Goal: Find specific page/section: Find specific page/section

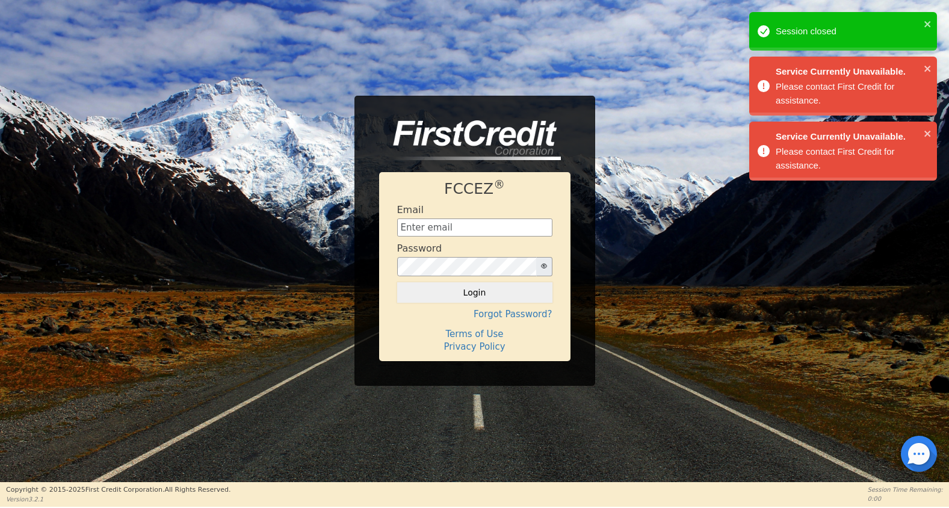
click at [923, 66] on div "Service Currently Unavailable. Please contact First Credit for assistance." at bounding box center [839, 85] width 170 height 49
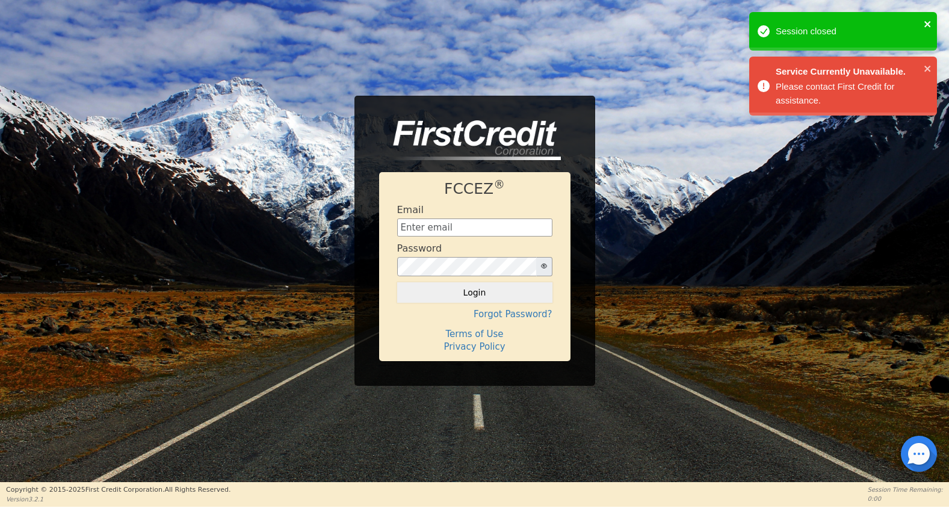
click at [925, 22] on icon "close" at bounding box center [928, 24] width 6 height 6
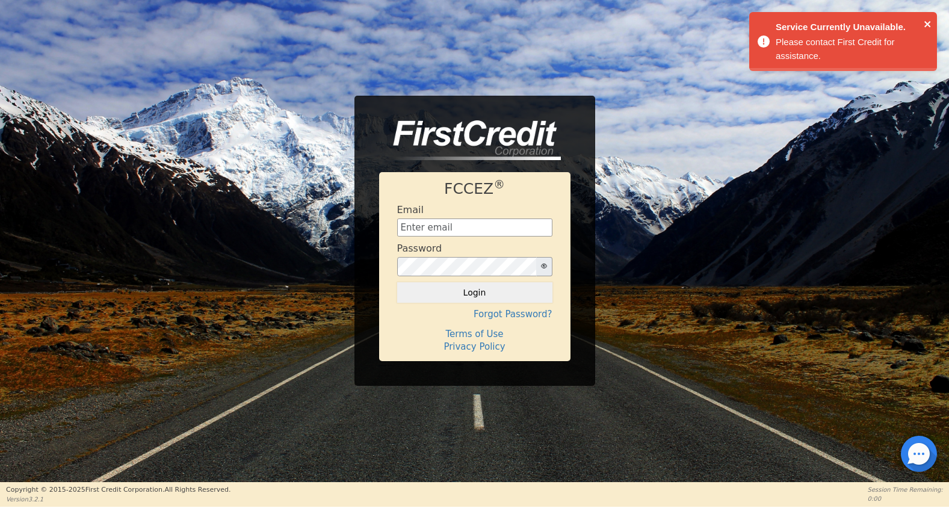
click at [926, 22] on icon "close" at bounding box center [928, 24] width 6 height 6
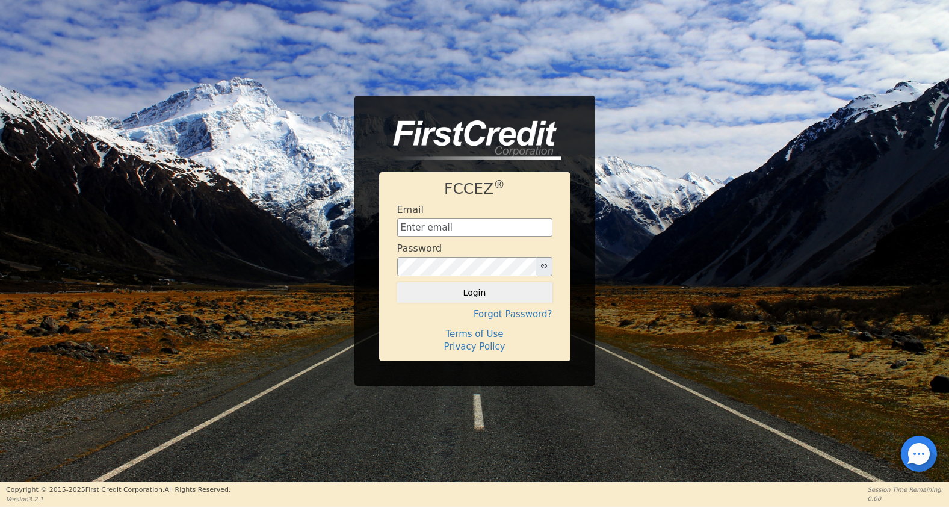
drag, startPoint x: 496, startPoint y: 238, endPoint x: 497, endPoint y: 231, distance: 7.2
click at [497, 237] on form "Email Password Login" at bounding box center [474, 253] width 155 height 99
click at [496, 230] on input "text" at bounding box center [474, 228] width 155 height 18
type input "[EMAIL_ADDRESS][DOMAIN_NAME]"
click at [498, 293] on button "Login" at bounding box center [474, 292] width 155 height 20
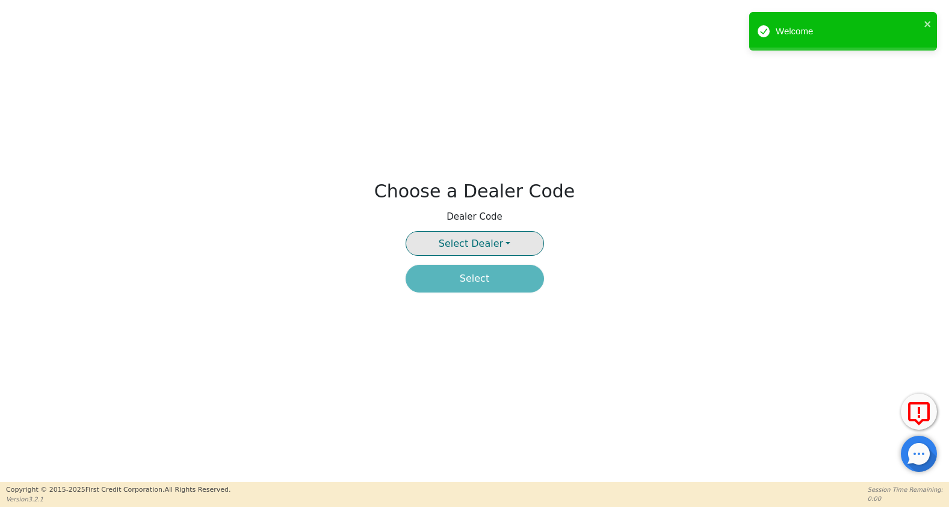
click at [468, 249] on button "Select Dealer" at bounding box center [475, 243] width 138 height 25
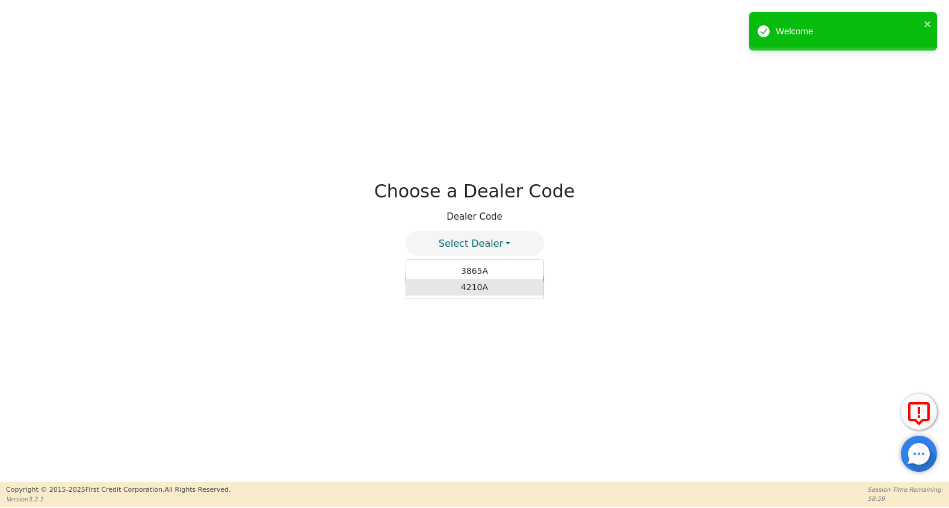
click at [473, 281] on link "4210A" at bounding box center [474, 287] width 137 height 16
click at [473, 279] on button "Select" at bounding box center [475, 279] width 138 height 28
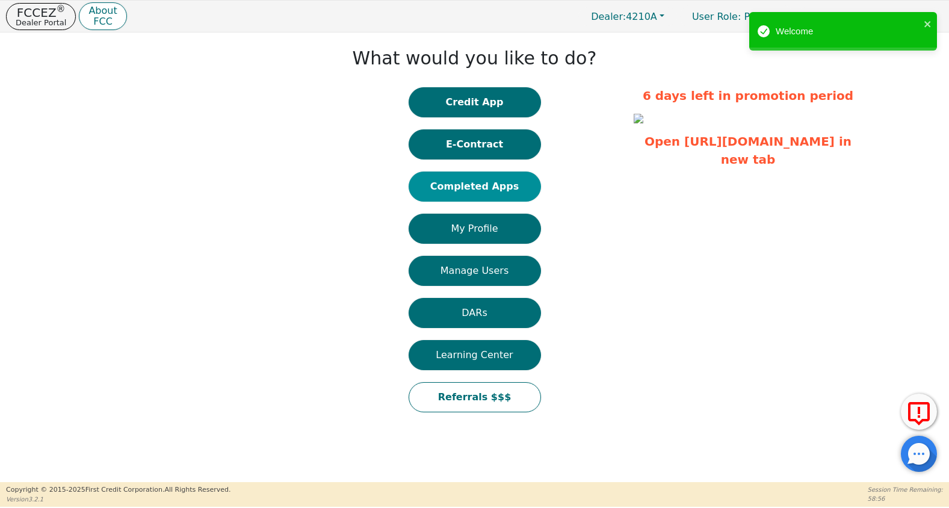
click at [473, 185] on button "Completed Apps" at bounding box center [475, 187] width 132 height 30
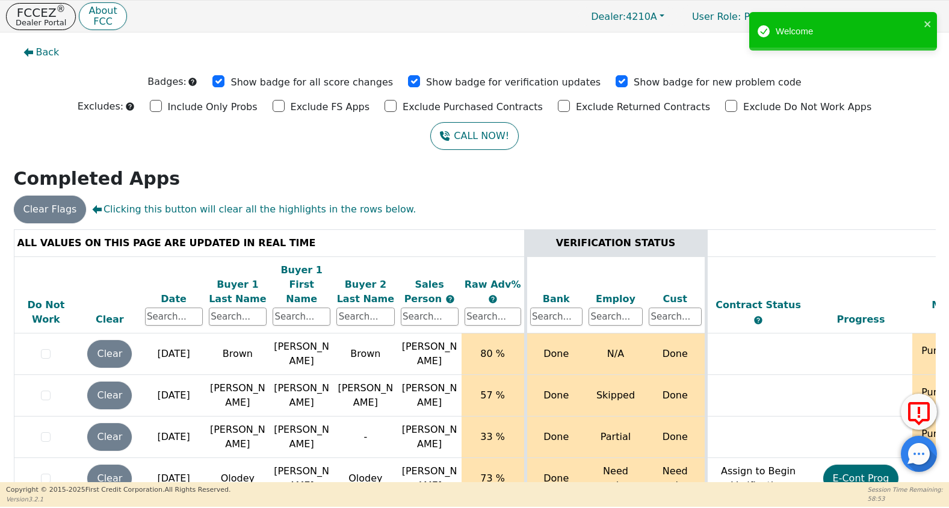
click at [179, 292] on div "Date" at bounding box center [174, 299] width 58 height 14
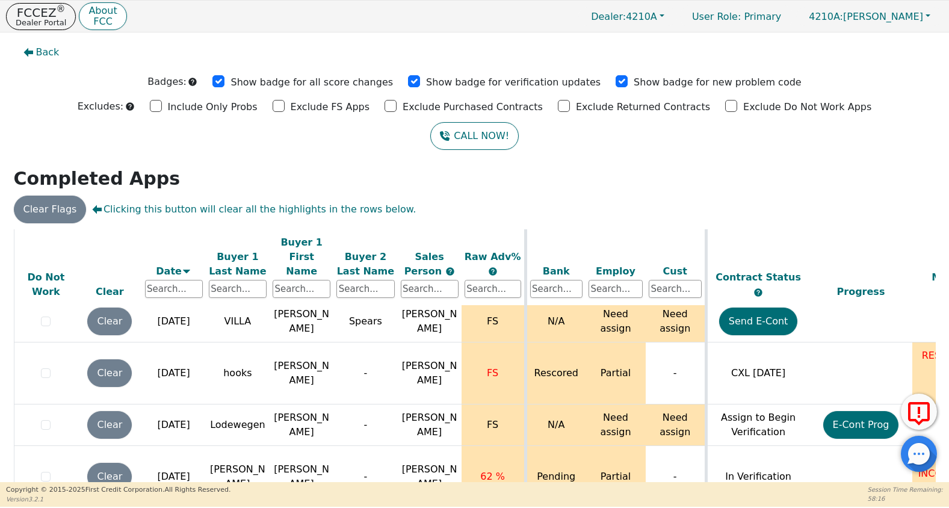
scroll to position [26, 0]
